Goal: Navigation & Orientation: Find specific page/section

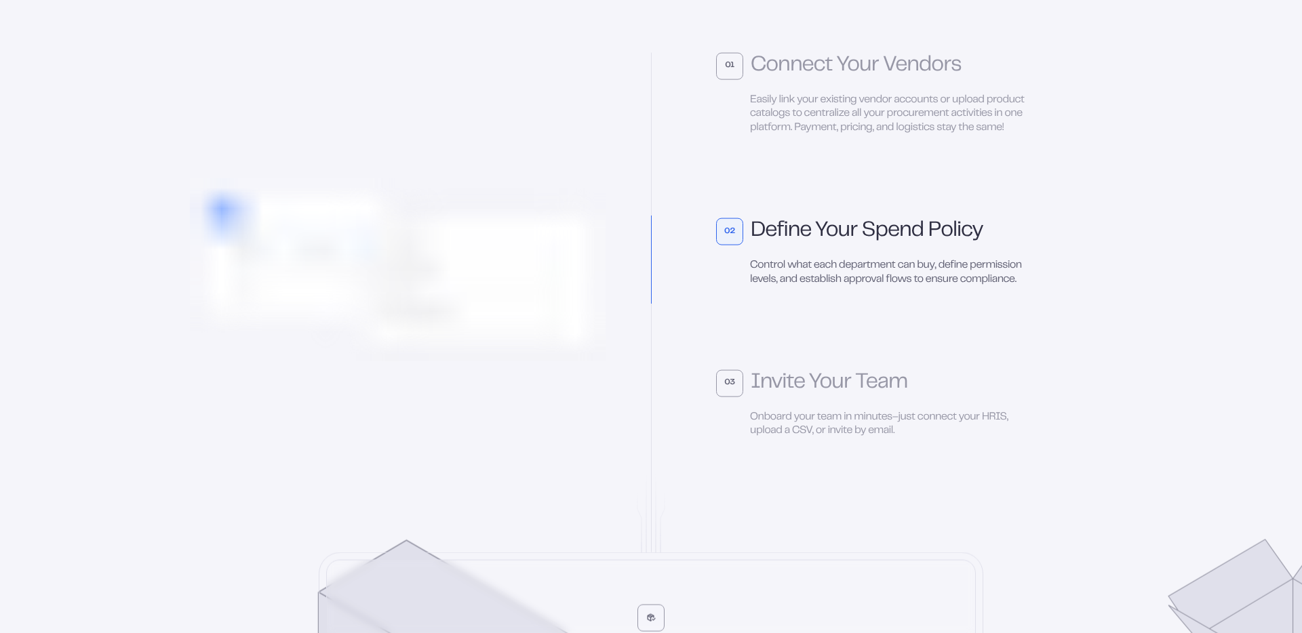
scroll to position [6571, 0]
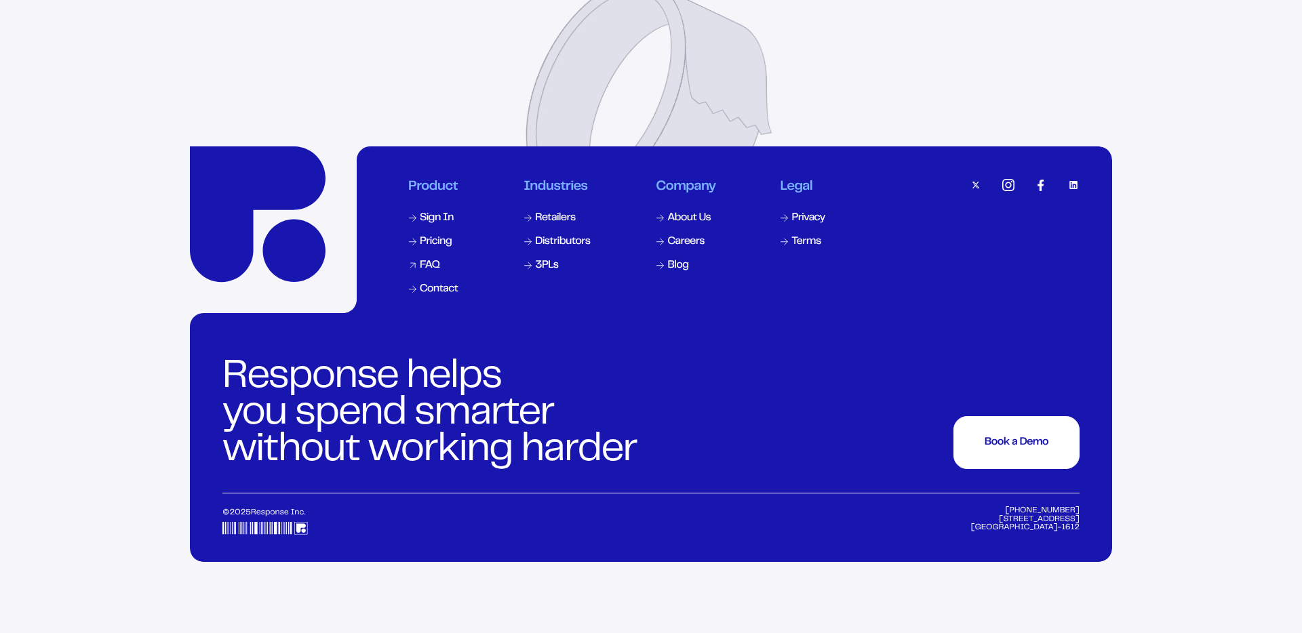
click at [420, 271] on div "FAQ" at bounding box center [430, 265] width 20 height 11
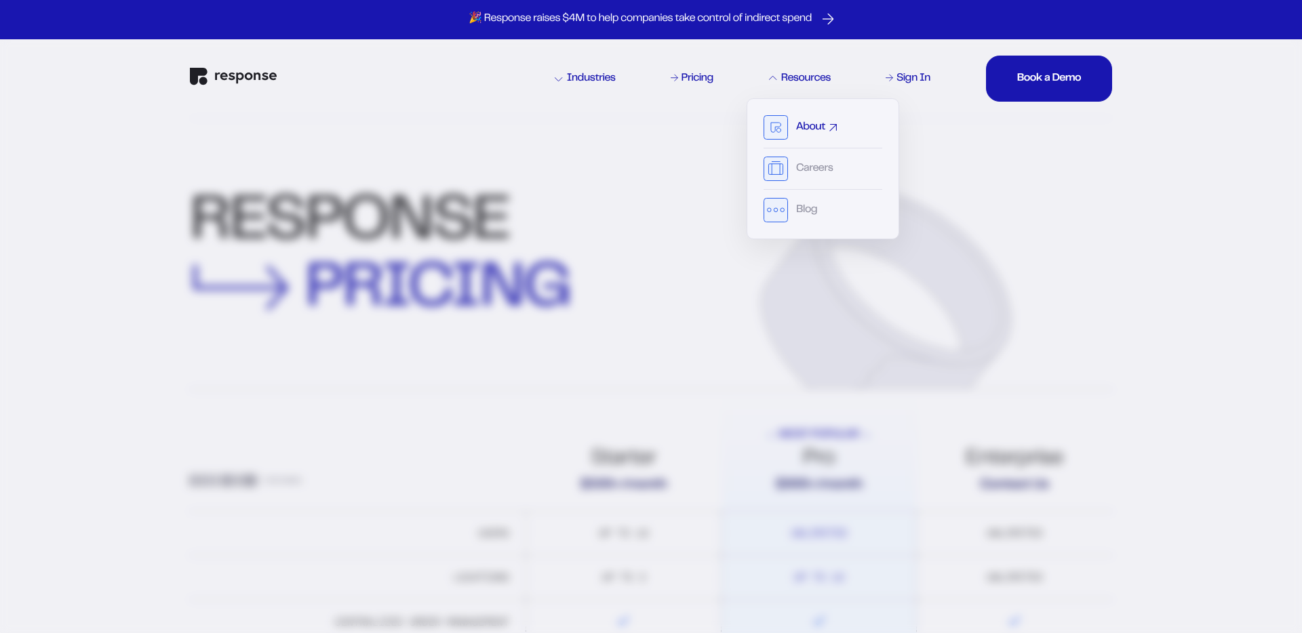
click at [813, 128] on div "About" at bounding box center [810, 127] width 29 height 11
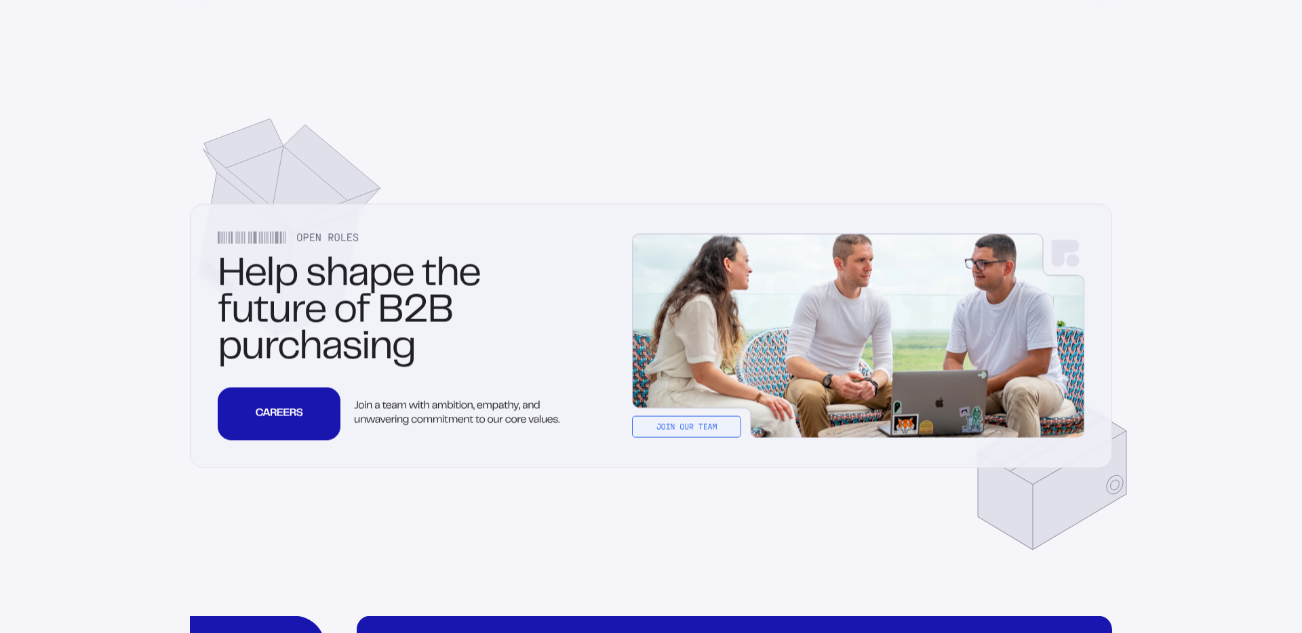
scroll to position [4403, 0]
